Goal: Transaction & Acquisition: Purchase product/service

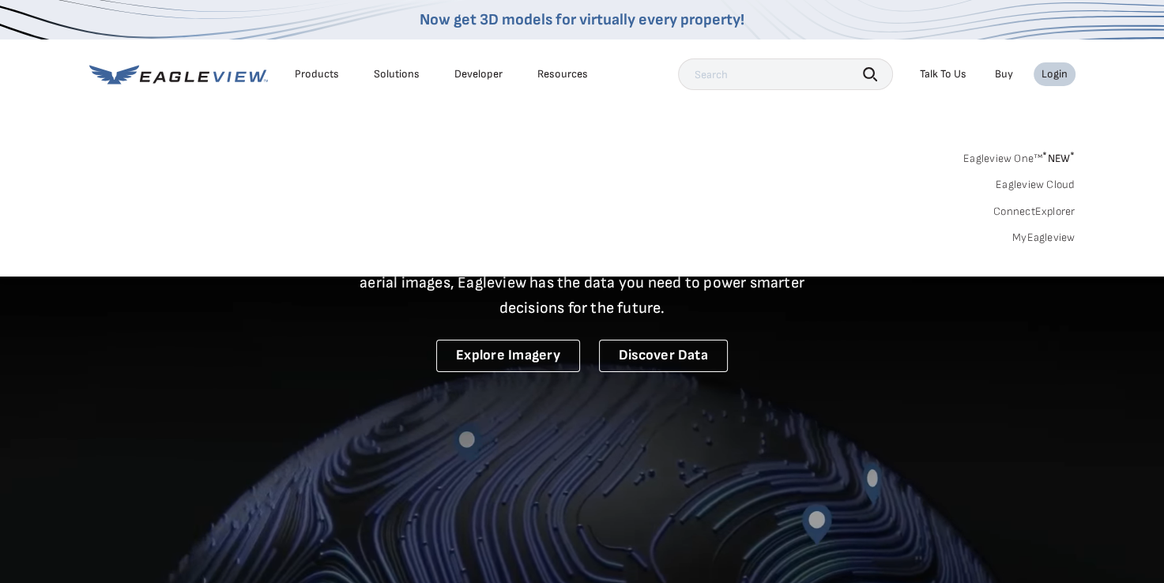
click at [1037, 236] on link "MyEagleview" at bounding box center [1043, 238] width 63 height 14
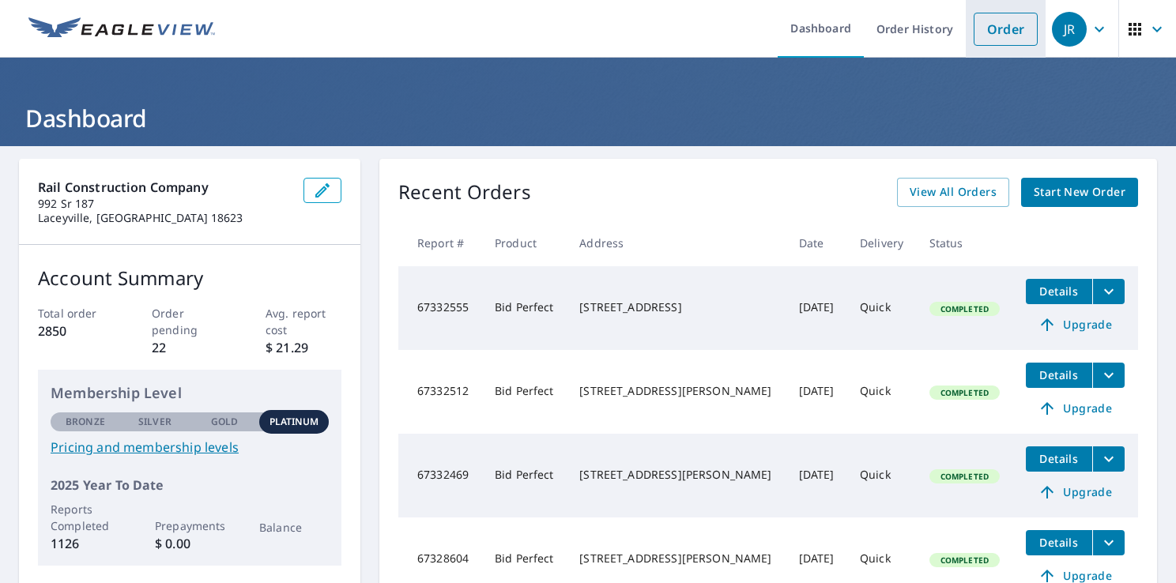
click at [997, 27] on link "Order" at bounding box center [1006, 29] width 64 height 33
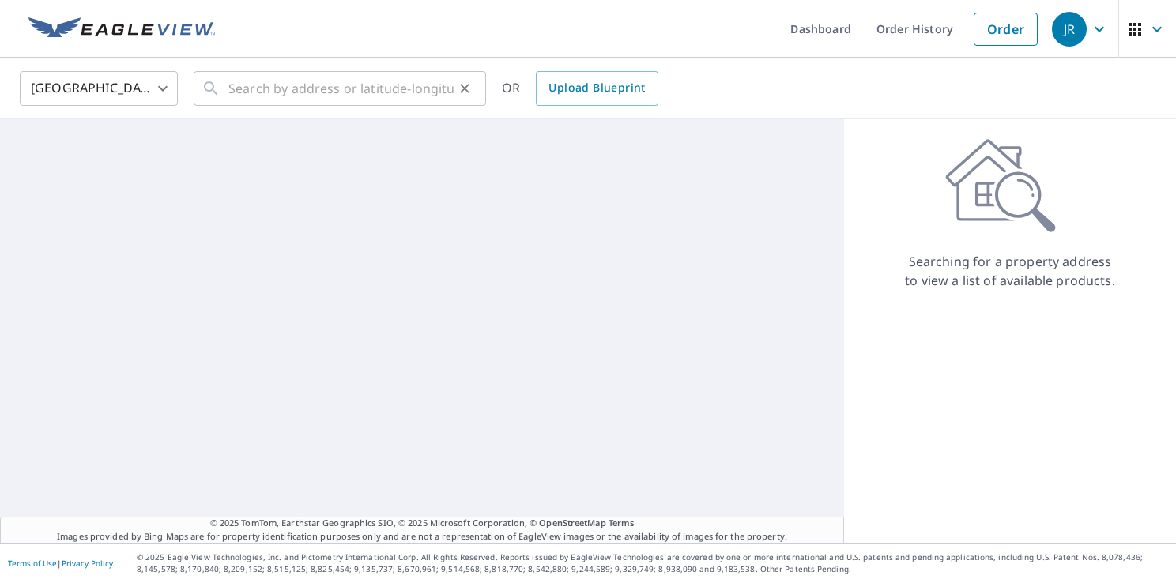
click at [216, 84] on icon at bounding box center [211, 88] width 19 height 19
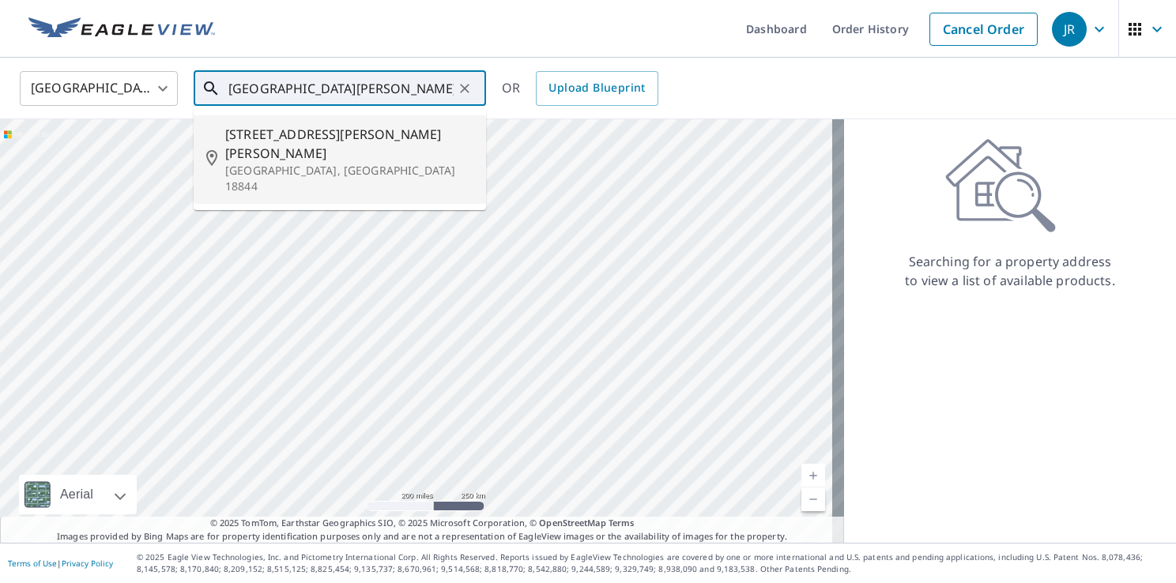
click at [293, 163] on p "Springville, PA 18844" at bounding box center [349, 179] width 248 height 32
type input "14515 Strickland Hill Rd Springville, PA 18844"
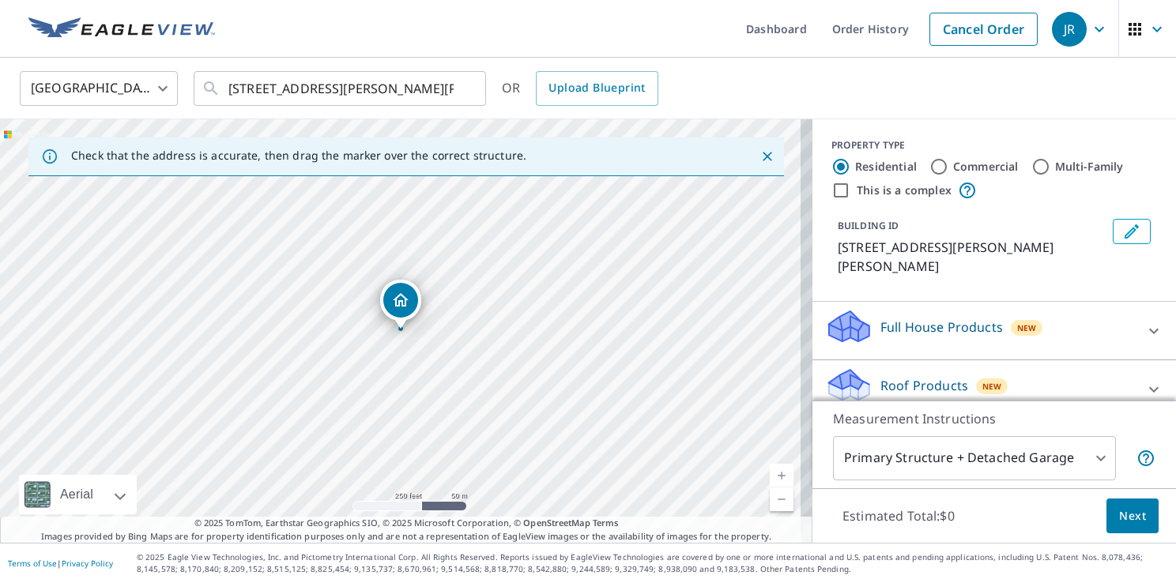
click at [771, 475] on link "Current Level 17, Zoom In" at bounding box center [782, 476] width 24 height 24
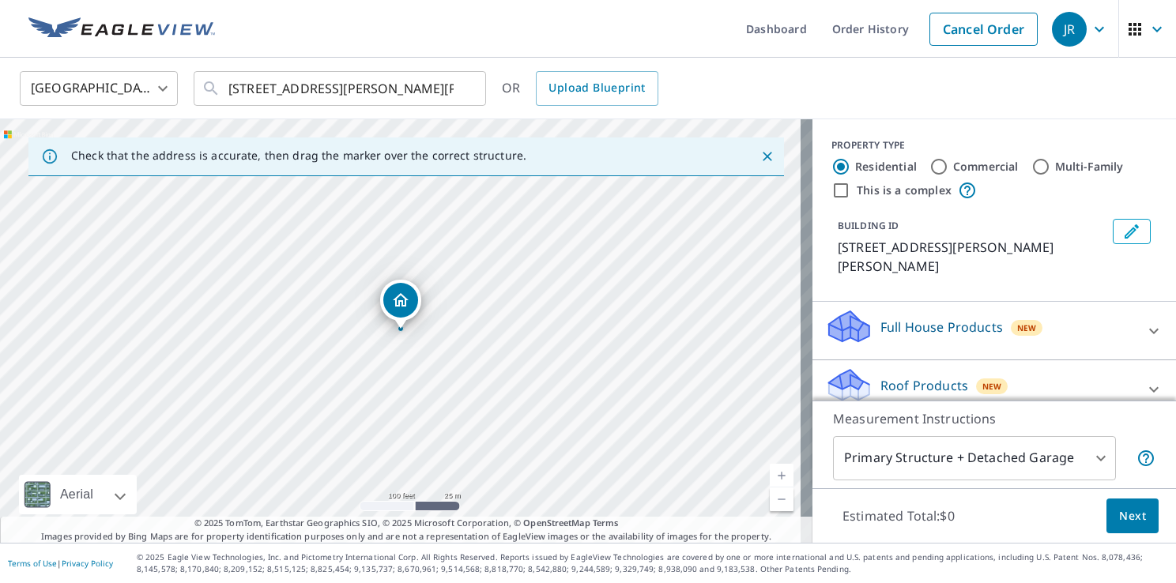
click at [771, 475] on link "Current Level 18, Zoom In" at bounding box center [782, 476] width 24 height 24
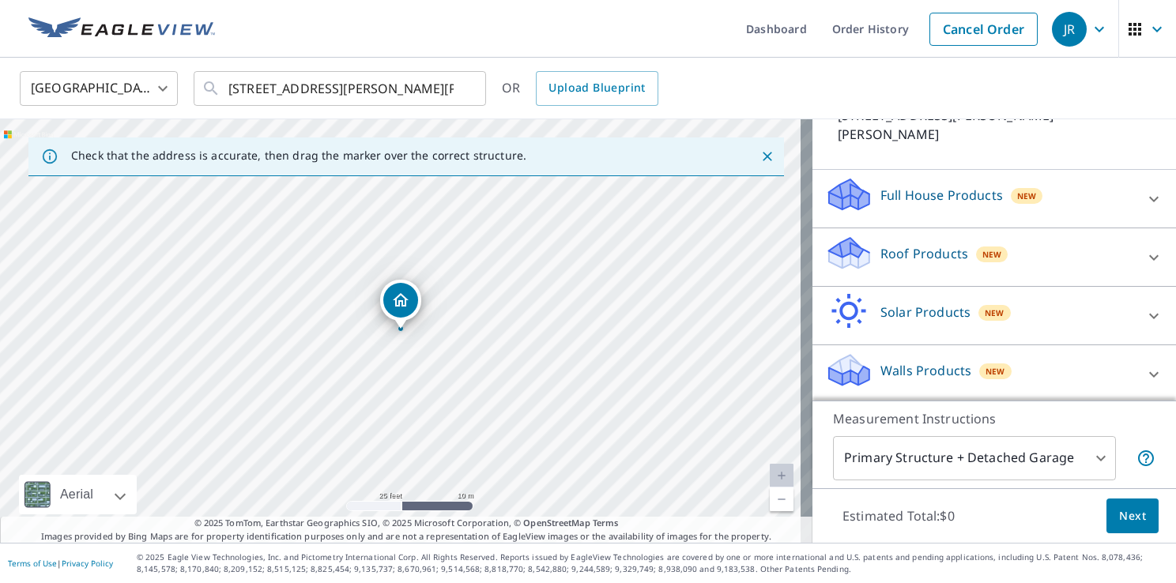
scroll to position [134, 0]
click at [1144, 253] on icon at bounding box center [1153, 256] width 19 height 19
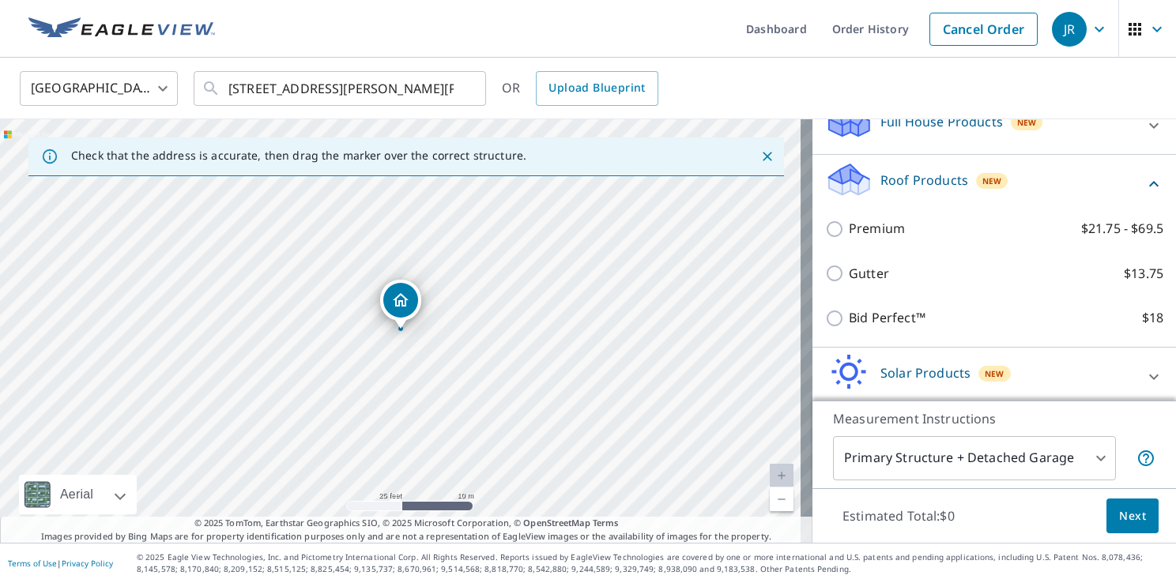
scroll to position [267, 0]
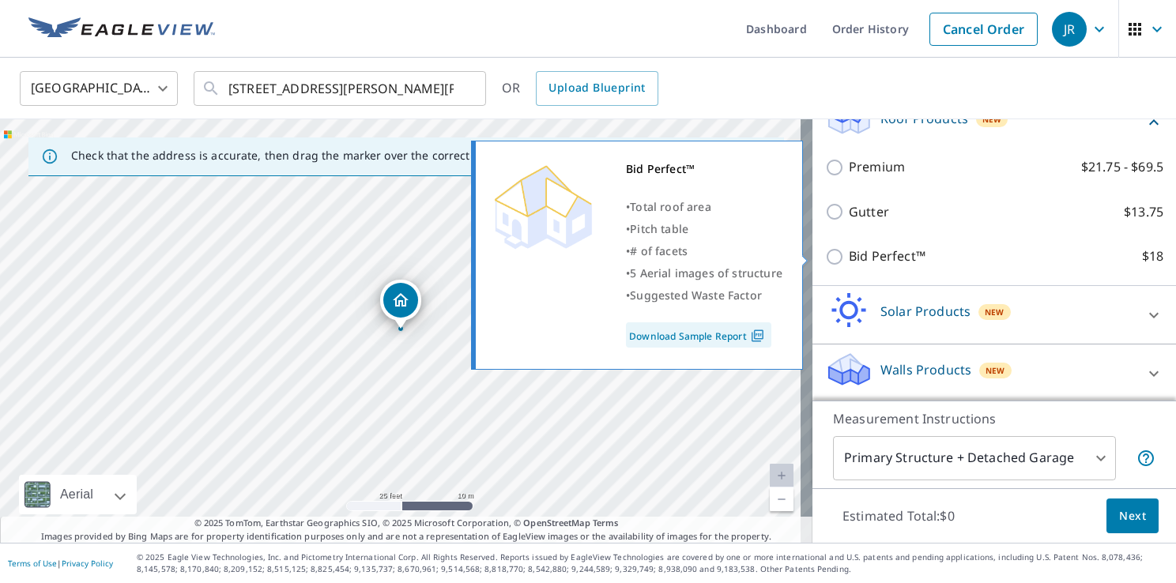
click at [825, 253] on input "Bid Perfect™ $18" at bounding box center [837, 256] width 24 height 19
checkbox input "true"
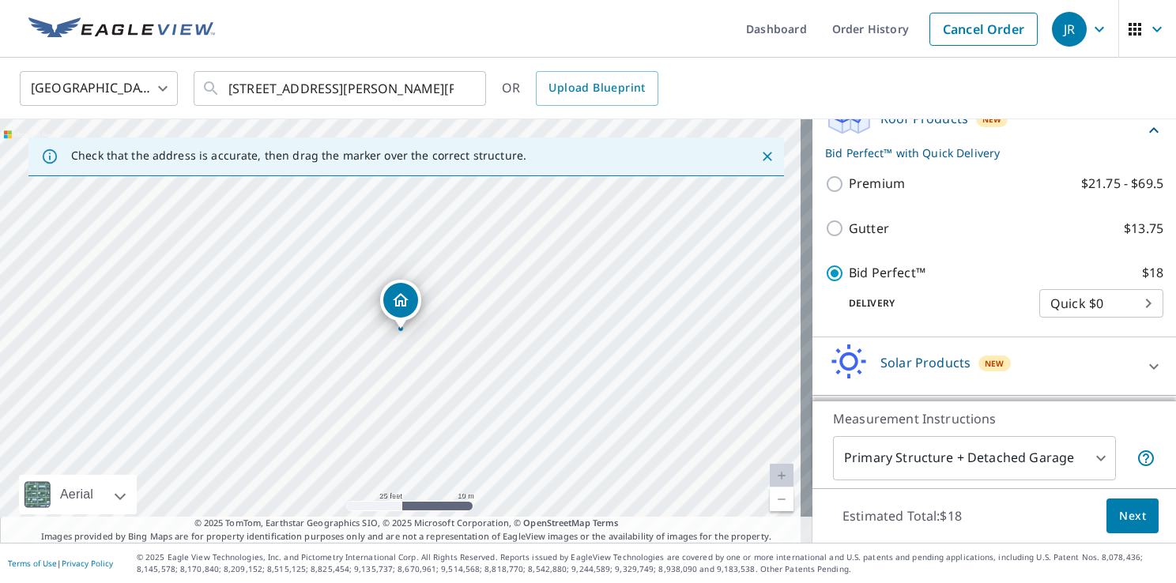
click at [1119, 518] on span "Next" at bounding box center [1132, 517] width 27 height 20
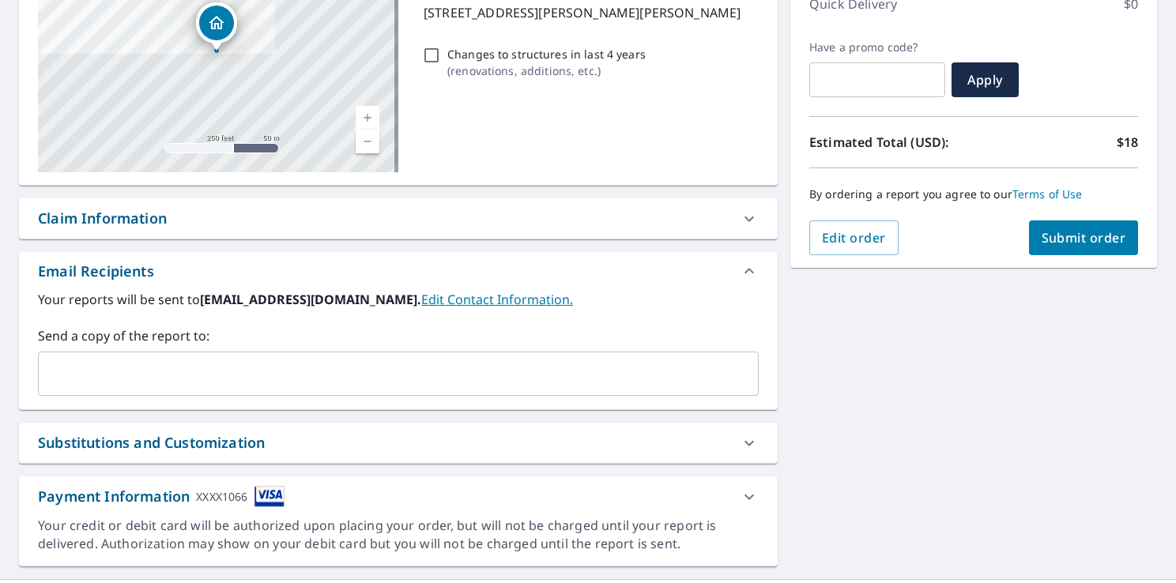
scroll to position [271, 0]
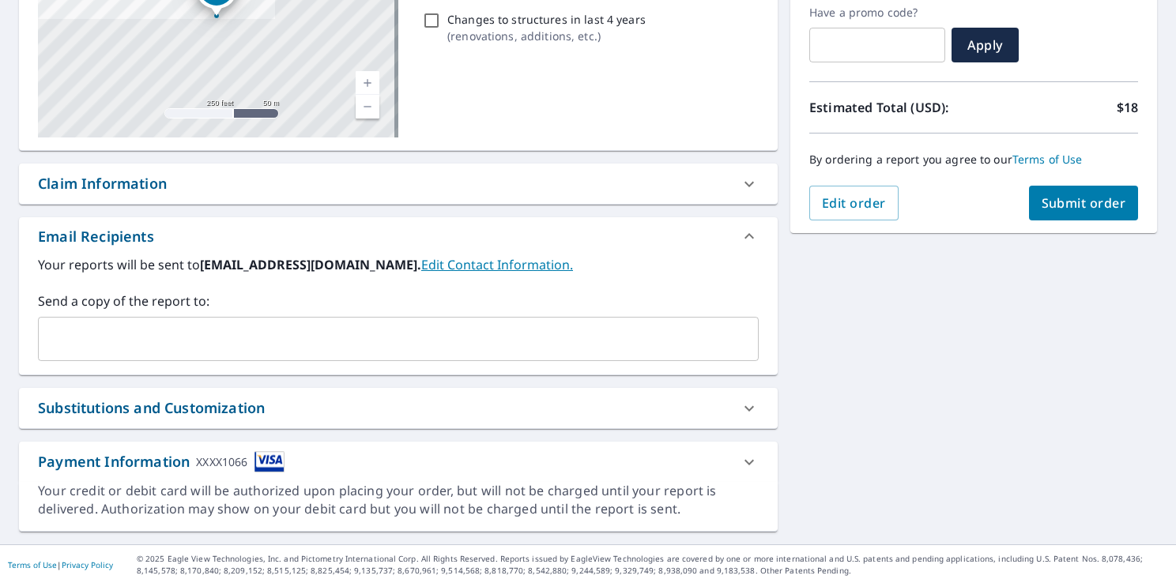
click at [119, 333] on input "text" at bounding box center [386, 339] width 683 height 30
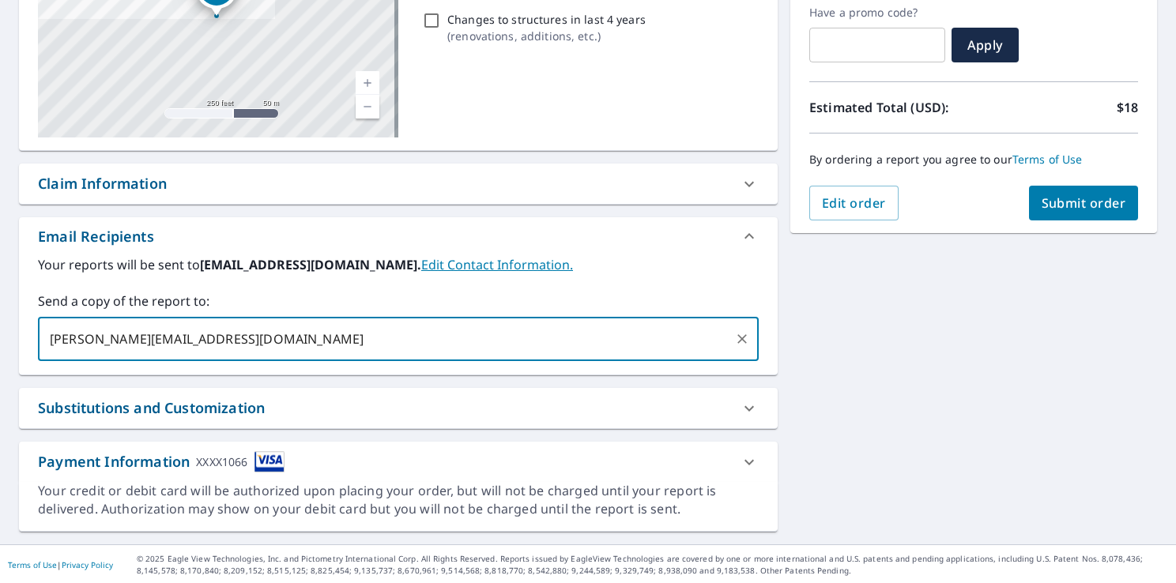
type input "steve.railroofing@gmail.com"
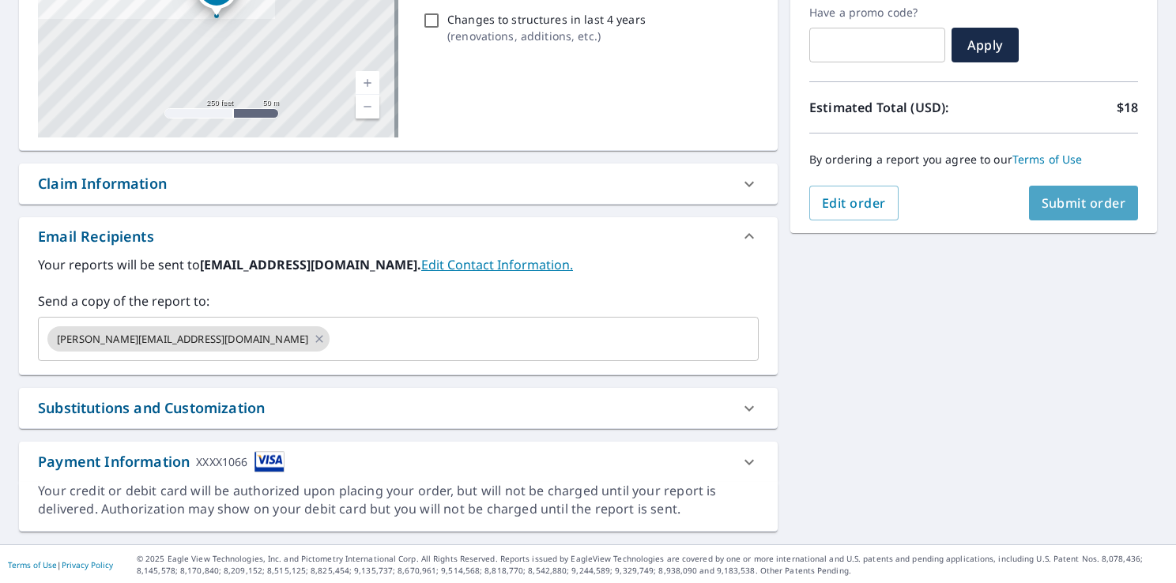
click at [1061, 209] on span "Submit order" at bounding box center [1084, 202] width 85 height 17
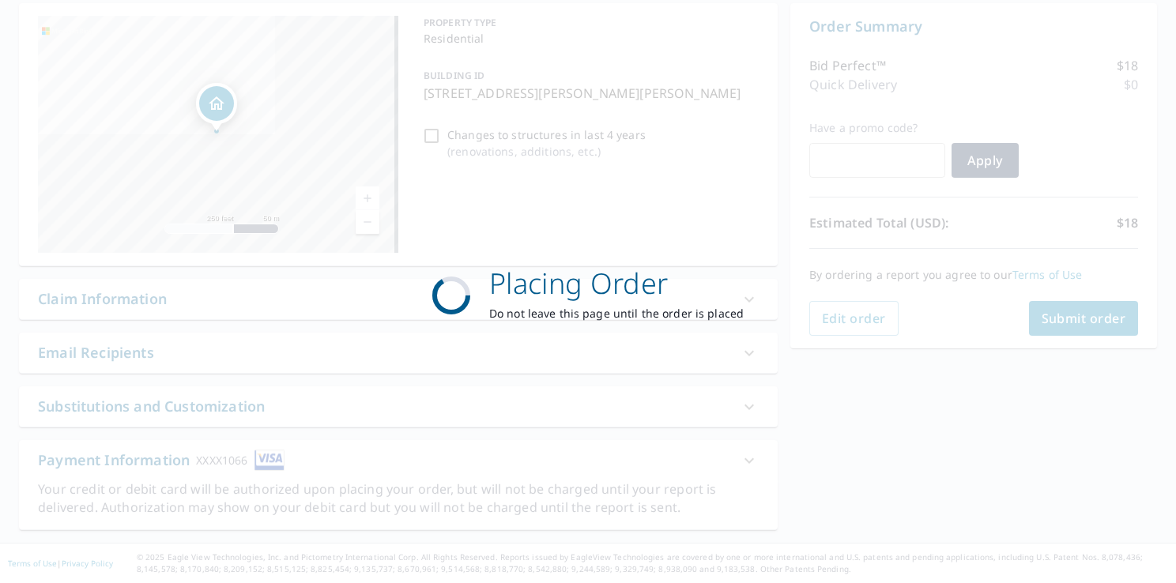
scroll to position [154, 0]
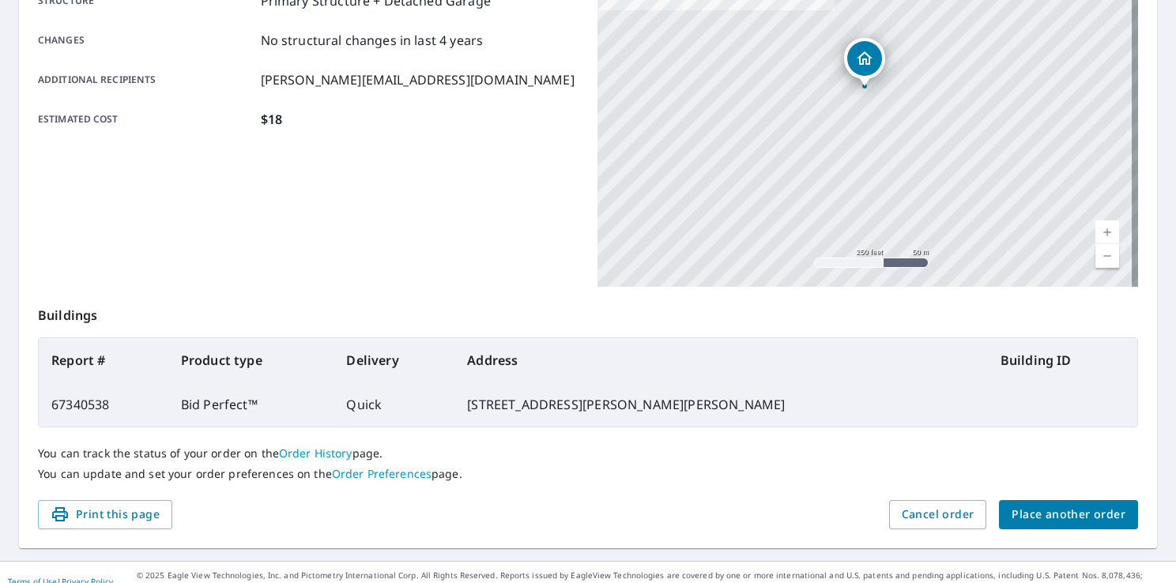
scroll to position [345, 0]
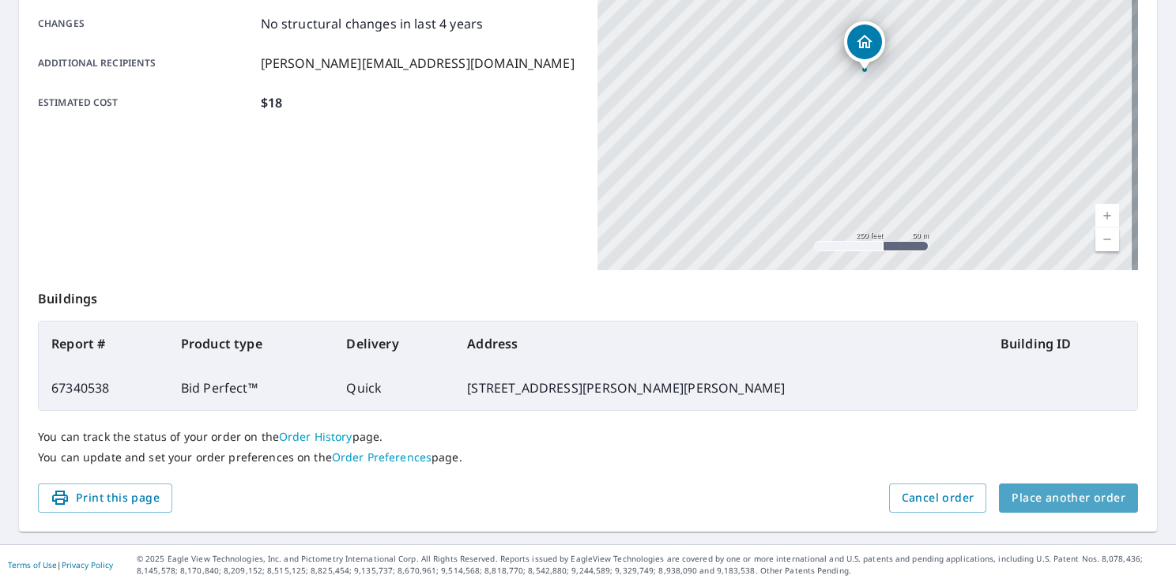
click at [1072, 503] on span "Place another order" at bounding box center [1069, 498] width 114 height 20
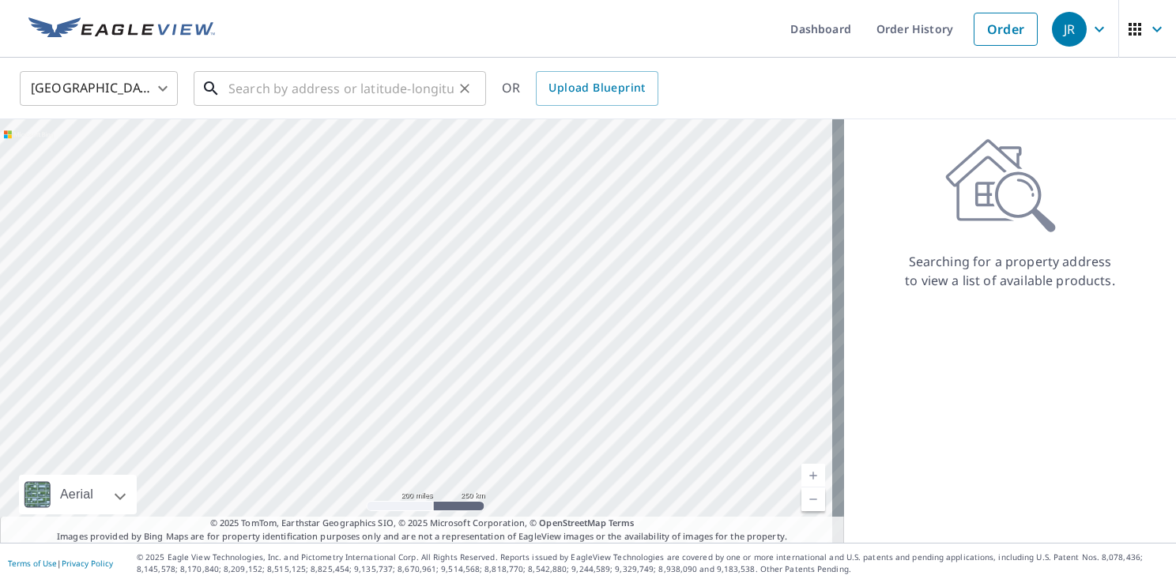
click at [240, 87] on input "text" at bounding box center [340, 88] width 225 height 44
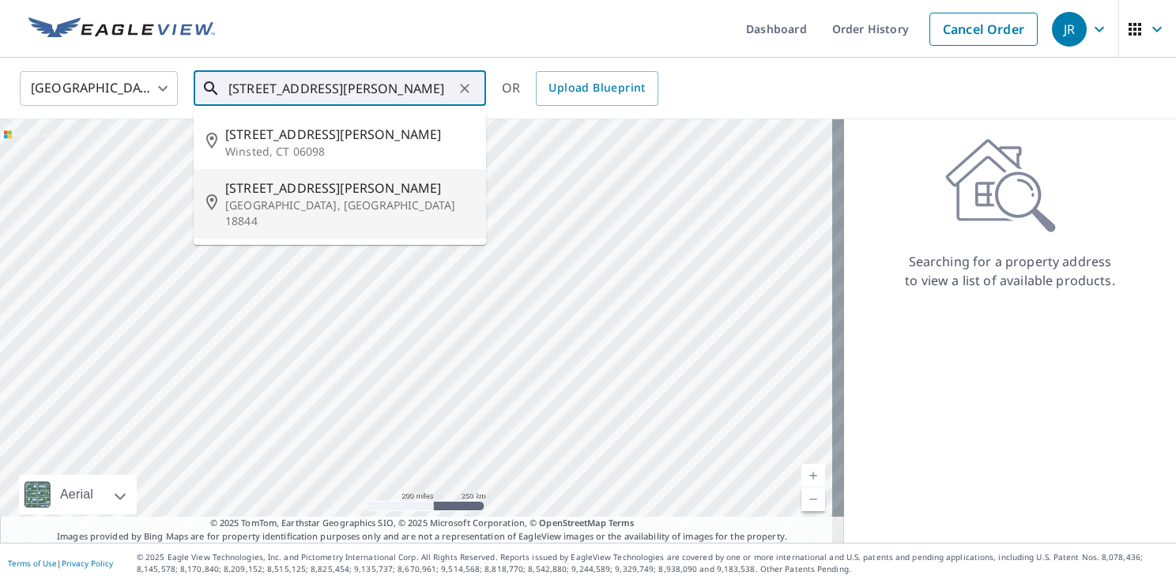
click at [262, 202] on p "Springville, PA 18844" at bounding box center [349, 214] width 248 height 32
type input "345 Tiffany Rd Springville, PA 18844"
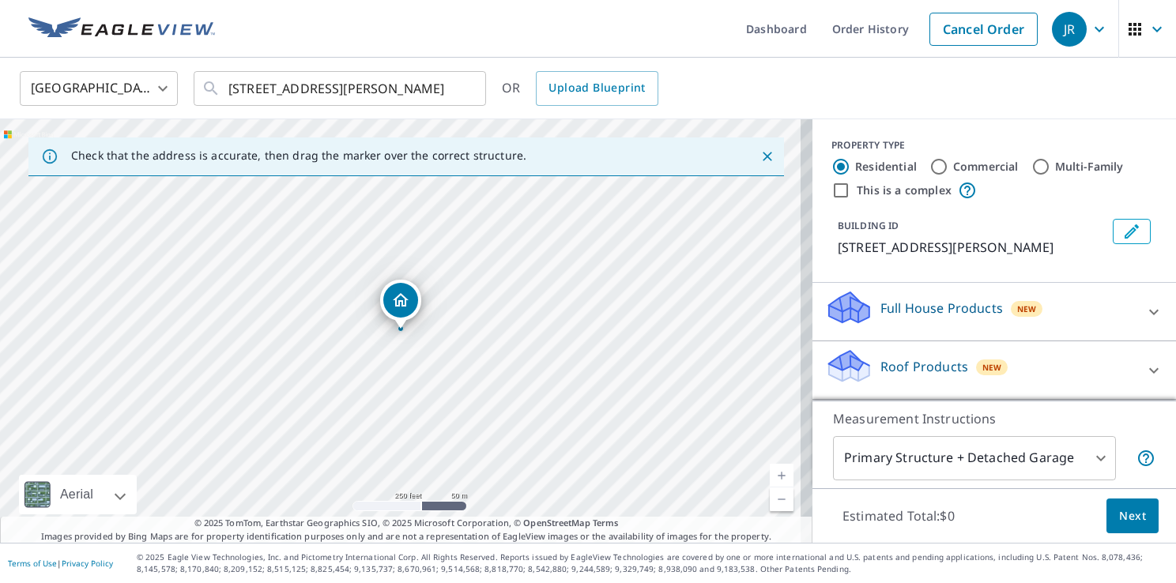
click at [770, 477] on link "Current Level 17, Zoom In" at bounding box center [782, 476] width 24 height 24
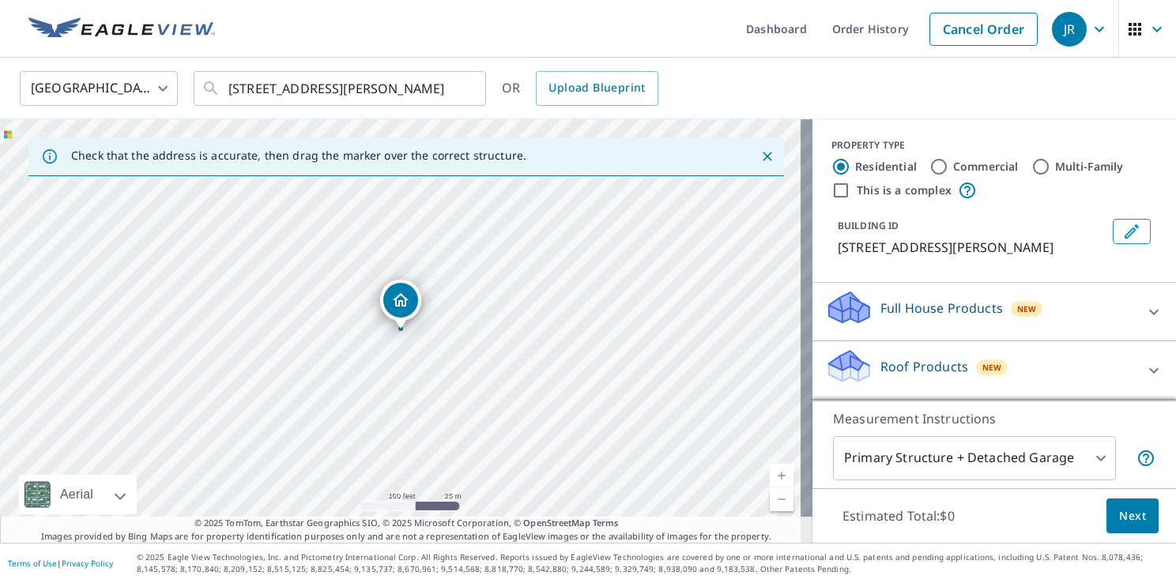
click at [770, 477] on link "Current Level 18, Zoom In" at bounding box center [782, 476] width 24 height 24
click at [770, 477] on link "Current Level 20, Zoom In Disabled" at bounding box center [782, 476] width 24 height 24
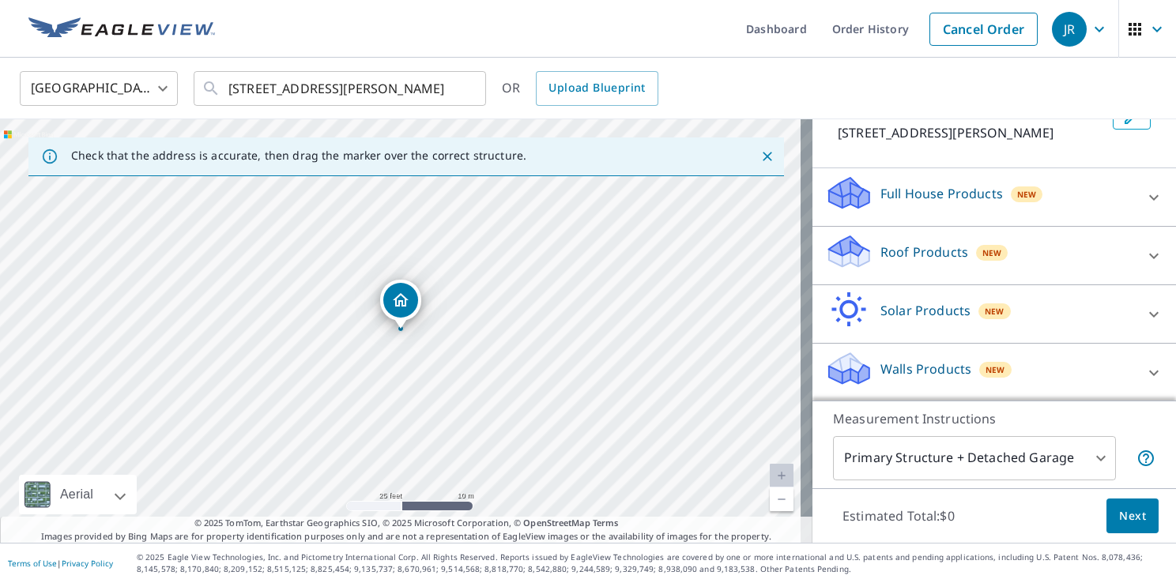
click at [1144, 258] on icon at bounding box center [1153, 256] width 19 height 19
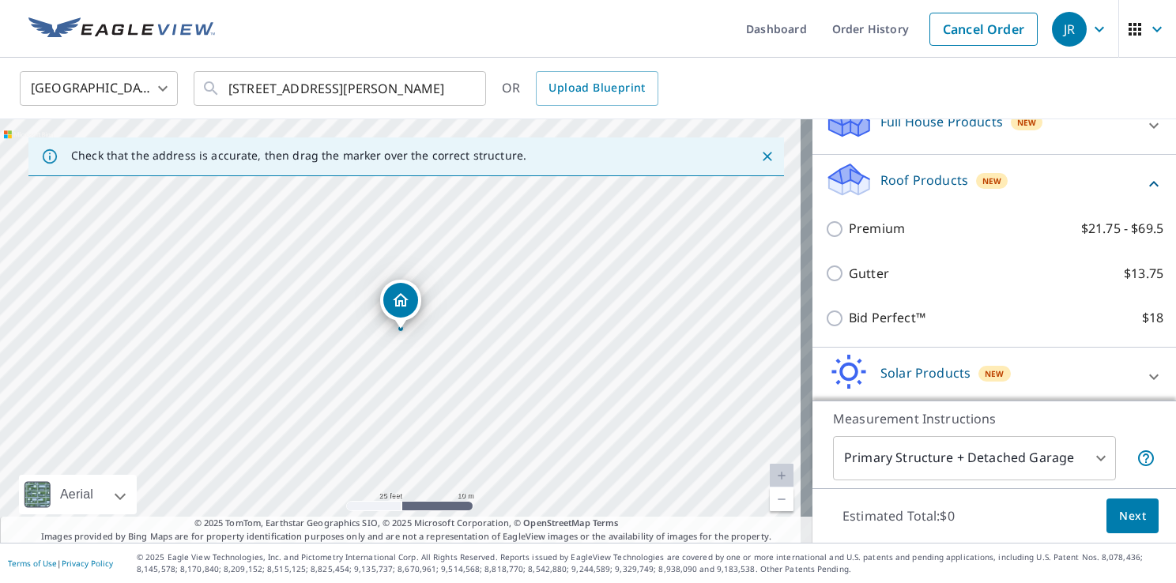
scroll to position [248, 0]
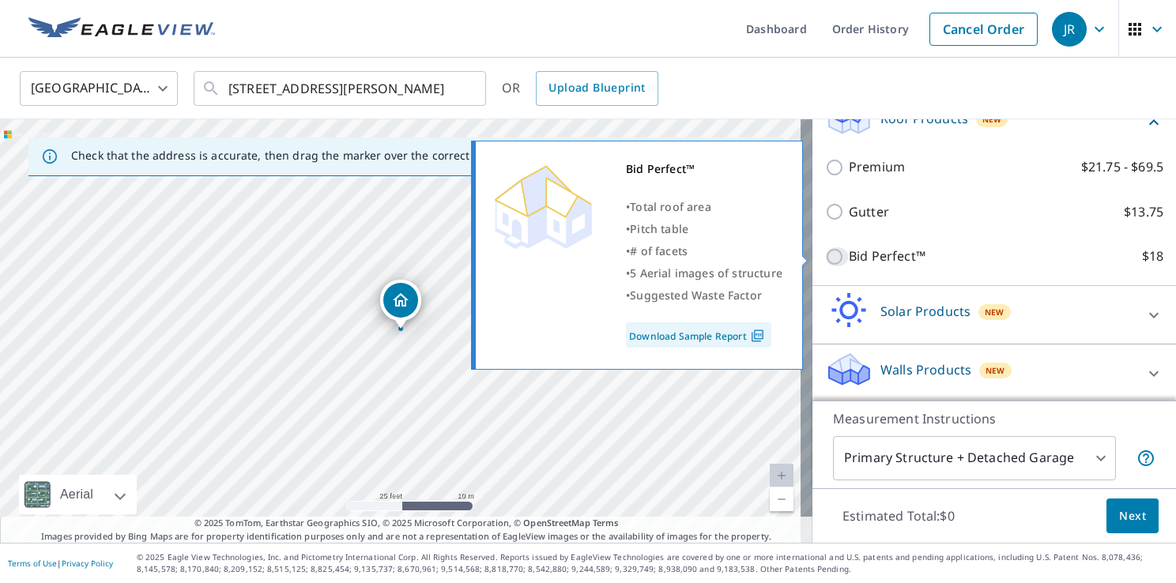
click at [828, 258] on input "Bid Perfect™ $18" at bounding box center [837, 256] width 24 height 19
checkbox input "true"
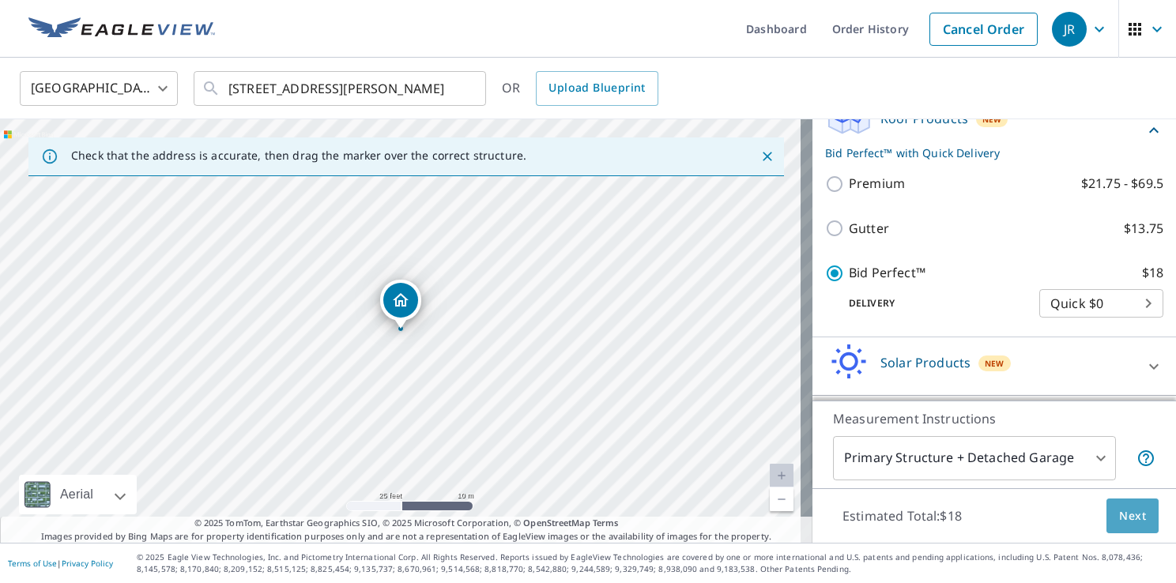
click at [1119, 514] on span "Next" at bounding box center [1132, 517] width 27 height 20
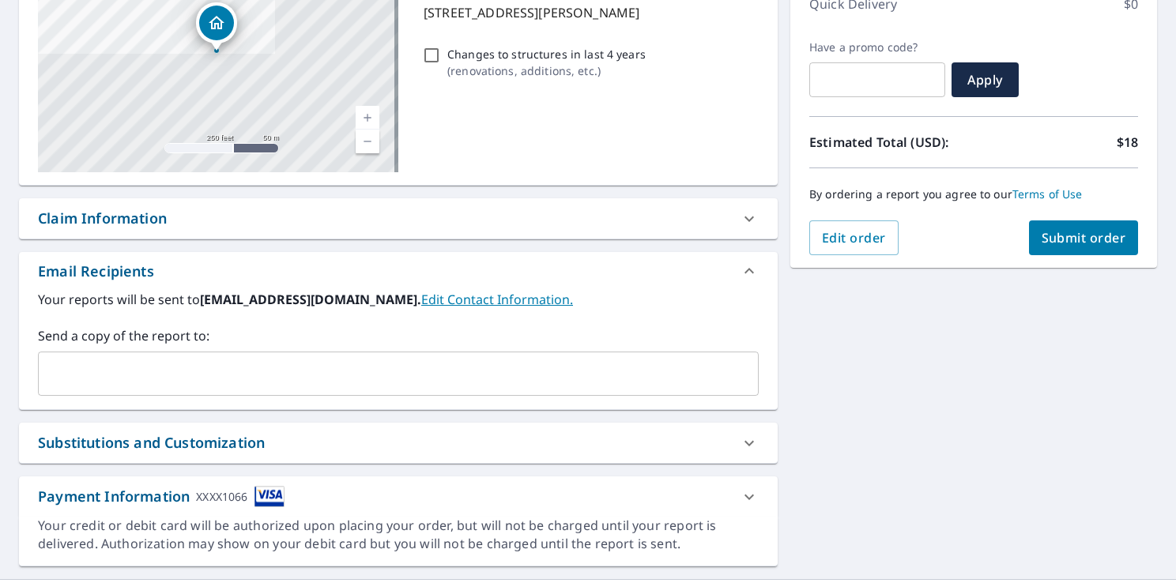
scroll to position [271, 0]
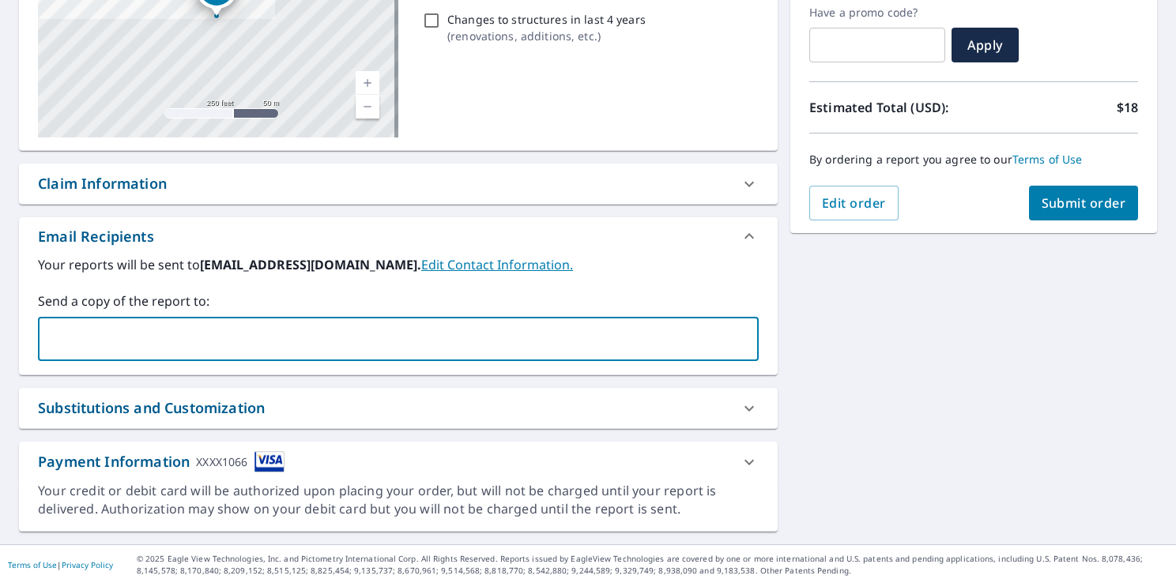
click at [94, 344] on input "text" at bounding box center [386, 339] width 683 height 30
type input "steve.railroofing@gmail.com"
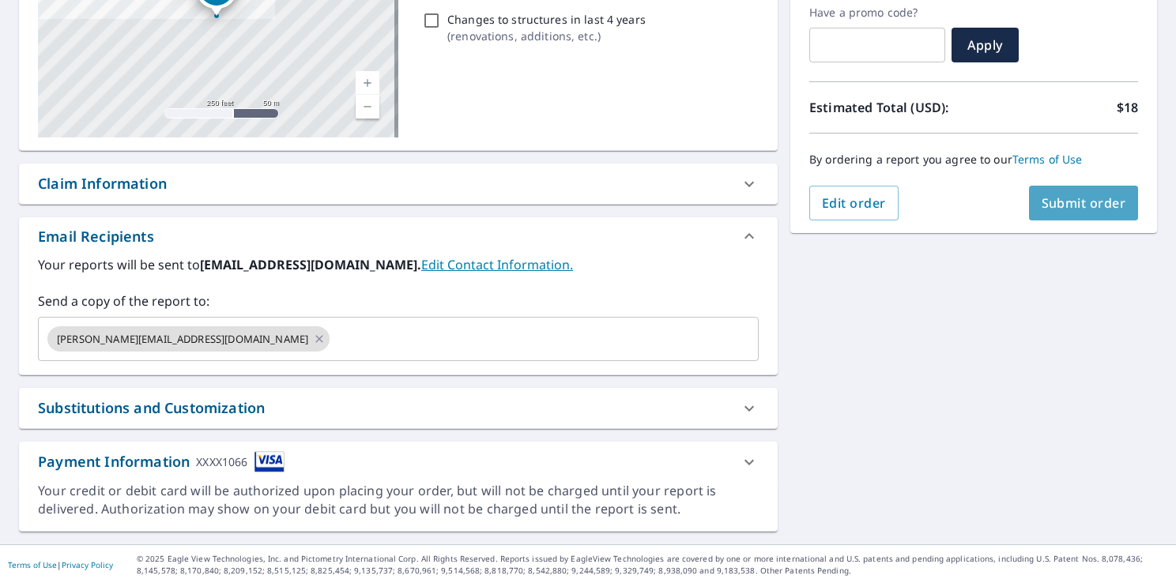
click at [1076, 198] on span "Submit order" at bounding box center [1084, 202] width 85 height 17
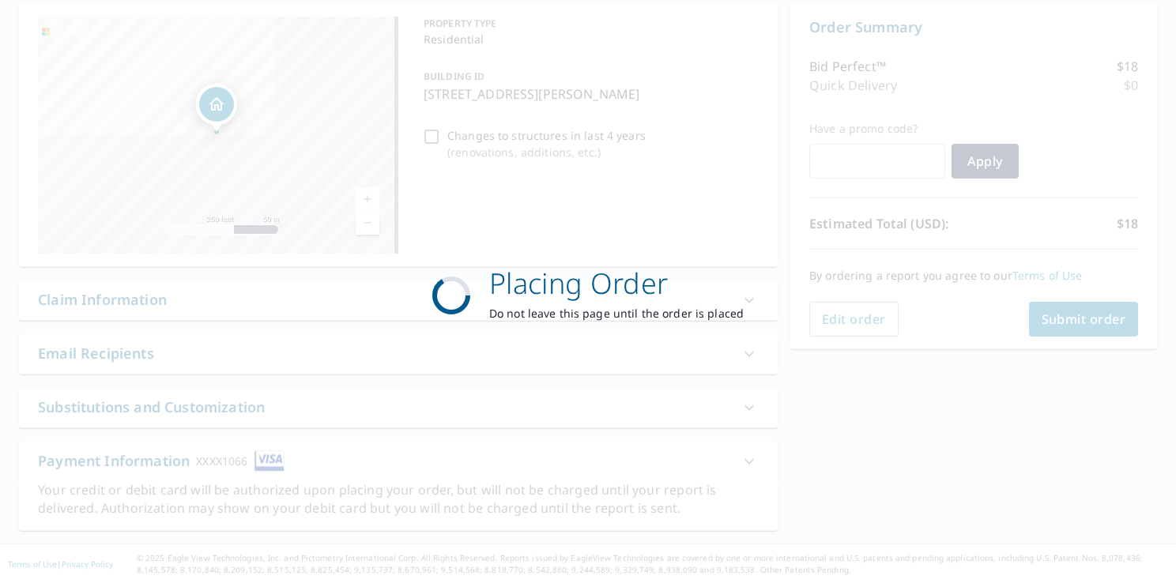
scroll to position [154, 0]
